Goal: Information Seeking & Learning: Learn about a topic

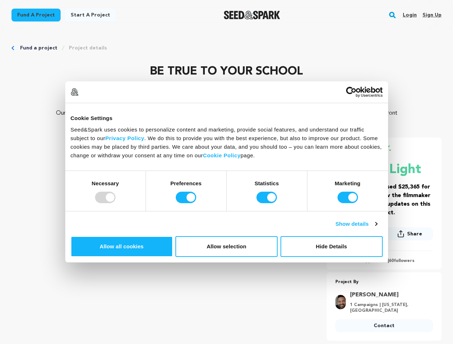
click at [115, 203] on div at bounding box center [105, 197] width 20 height 11
click at [196, 203] on input "Preferences" at bounding box center [186, 197] width 20 height 11
checkbox input "false"
click at [267, 203] on input "Statistics" at bounding box center [266, 197] width 20 height 11
checkbox input "false"
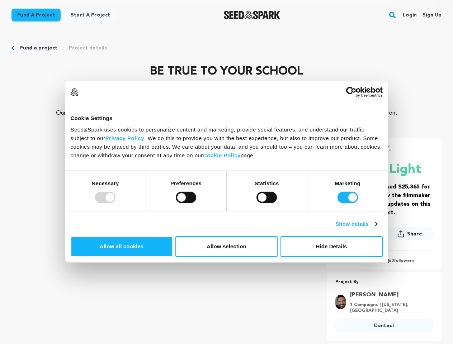
click at [337, 203] on input "Marketing" at bounding box center [347, 197] width 20 height 11
checkbox input "false"
click at [377, 228] on link "Show details" at bounding box center [356, 224] width 42 height 9
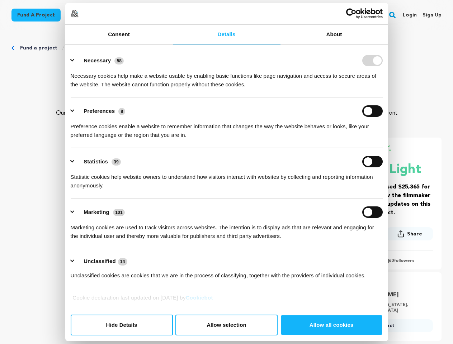
click at [388, 44] on link "About" at bounding box center [334, 35] width 108 height 20
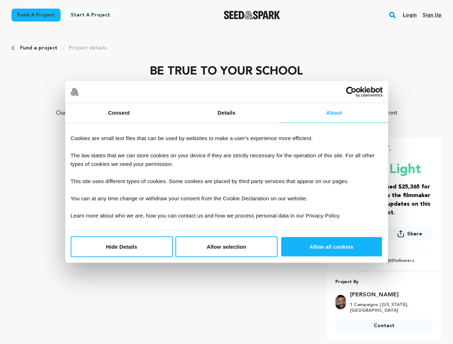
click at [396, 274] on div "Project By [PERSON_NAME] 1 Campaigns | [US_STATE], [GEOGRAPHIC_DATA] Contact Co…" at bounding box center [384, 306] width 115 height 68
click at [396, 297] on link "[PERSON_NAME]" at bounding box center [389, 295] width 79 height 9
click at [394, 15] on rect "button" at bounding box center [392, 15] width 9 height 9
click at [0, 0] on input "text" at bounding box center [0, 0] width 0 height 0
